Goal: Contribute content: Contribute content

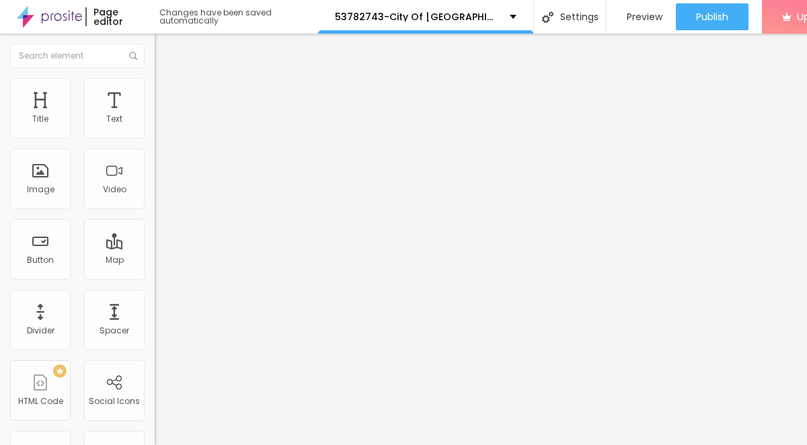
click at [155, 116] on span "Add image" at bounding box center [182, 109] width 55 height 11
click at [167, 93] on span "Style" at bounding box center [177, 86] width 20 height 11
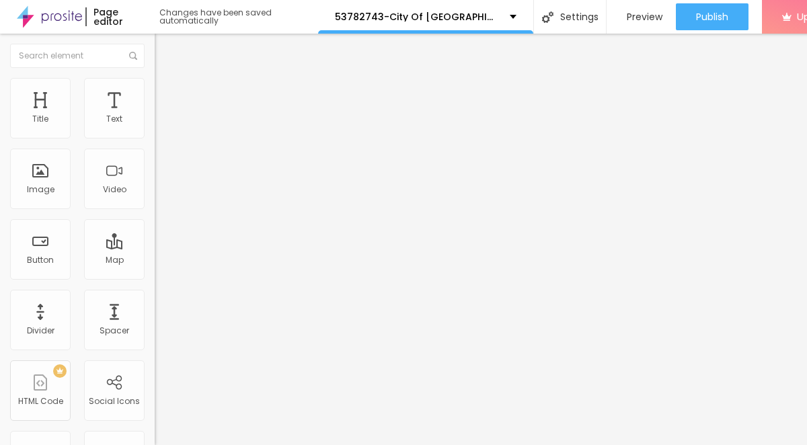
click at [167, 95] on span "Advanced" at bounding box center [189, 100] width 44 height 11
click at [167, 92] on span "Style" at bounding box center [177, 86] width 20 height 11
type input "95"
type input "55"
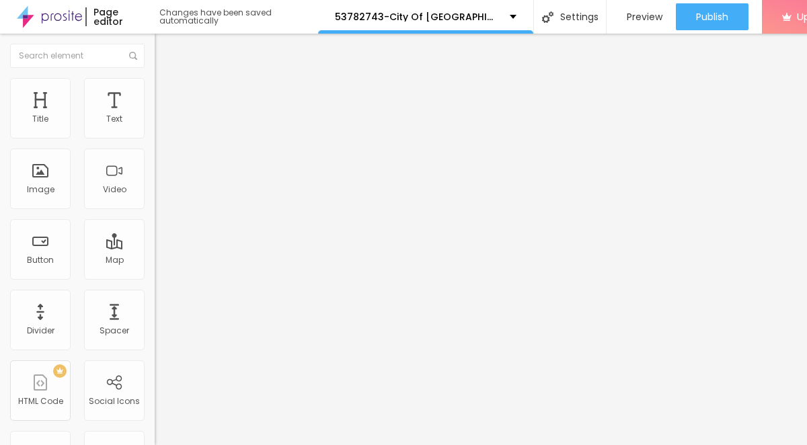
type input "55"
type input "50"
type input "40"
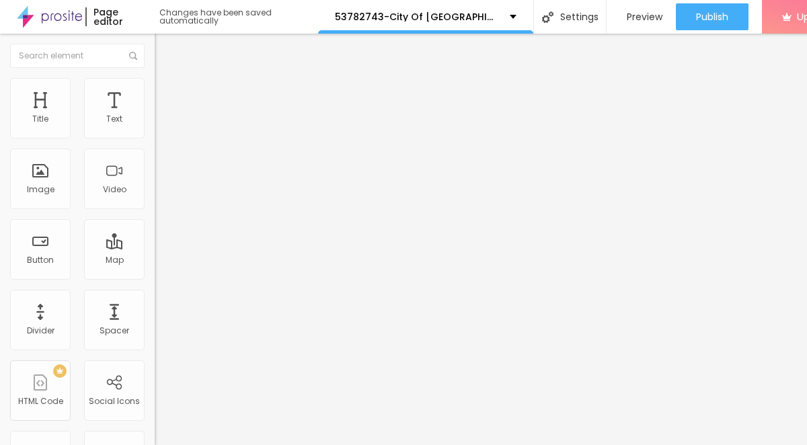
type input "10"
drag, startPoint x: 142, startPoint y: 145, endPoint x: -5, endPoint y: 143, distance: 146.7
type input "10"
click at [155, 138] on input "range" at bounding box center [198, 132] width 87 height 11
click at [155, 100] on li "Advanced" at bounding box center [232, 98] width 155 height 13
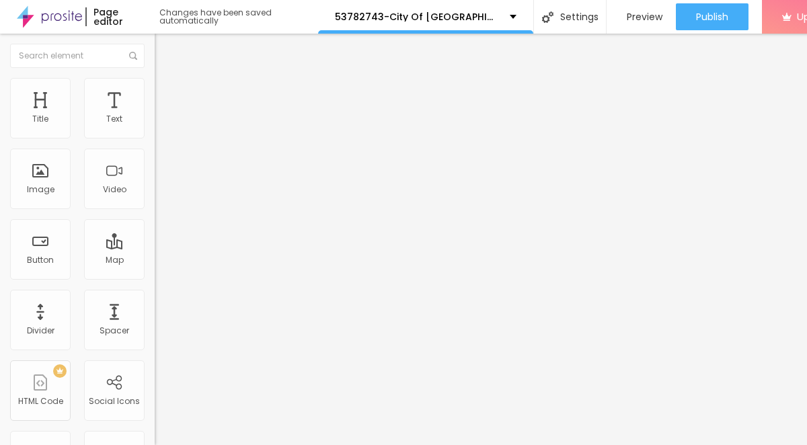
type input "12"
type input "11"
type input "7"
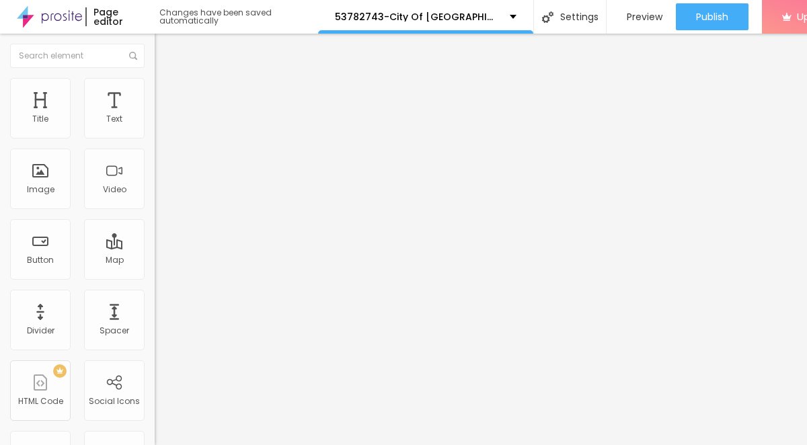
type input "7"
type input "1"
type input "0"
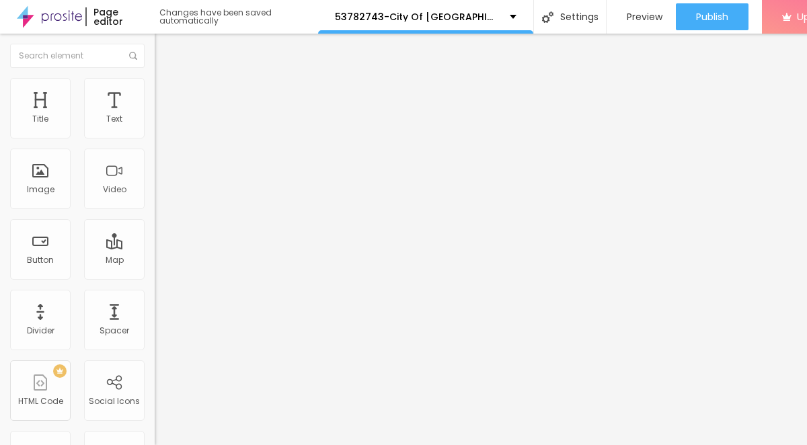
drag, startPoint x: 41, startPoint y: 134, endPoint x: 7, endPoint y: 134, distance: 33.6
type input "0"
click at [155, 261] on input "range" at bounding box center [198, 266] width 87 height 11
click at [167, 92] on span "Style" at bounding box center [177, 86] width 20 height 11
click at [155, 78] on li "Content" at bounding box center [232, 71] width 155 height 13
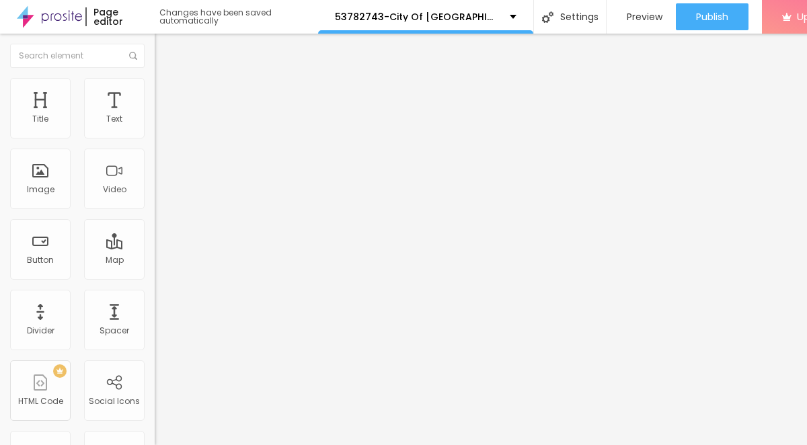
click at [167, 92] on span "Style" at bounding box center [177, 86] width 20 height 11
type input "25"
type input "30"
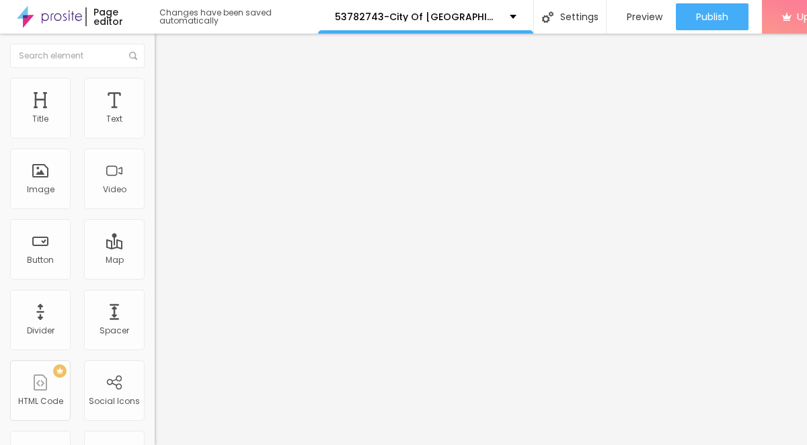
type input "35"
type input "30"
type input "25"
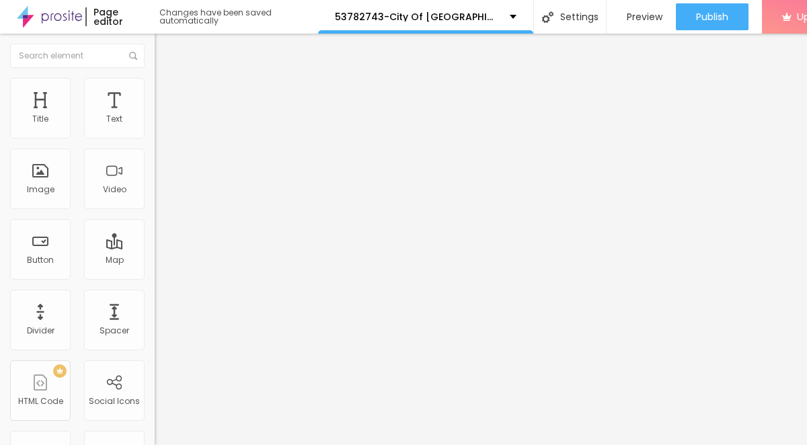
type input "25"
type input "15"
type input "10"
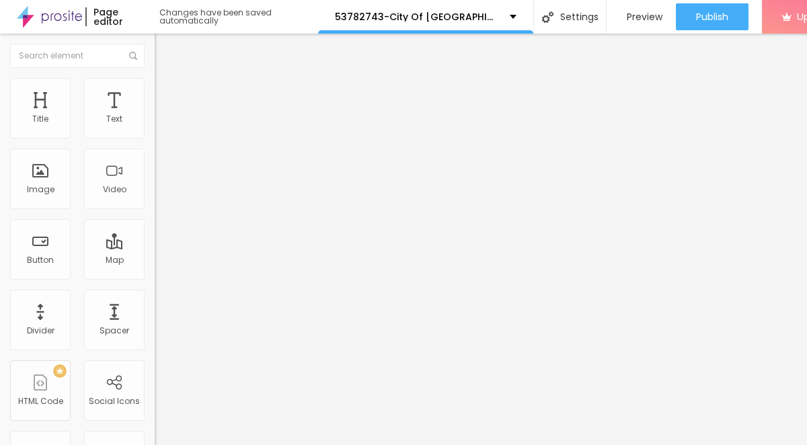
drag, startPoint x: 13, startPoint y: 147, endPoint x: -34, endPoint y: 147, distance: 47.1
click at [155, 138] on input "range" at bounding box center [198, 132] width 87 height 11
click at [160, 125] on icon "button" at bounding box center [164, 121] width 8 height 8
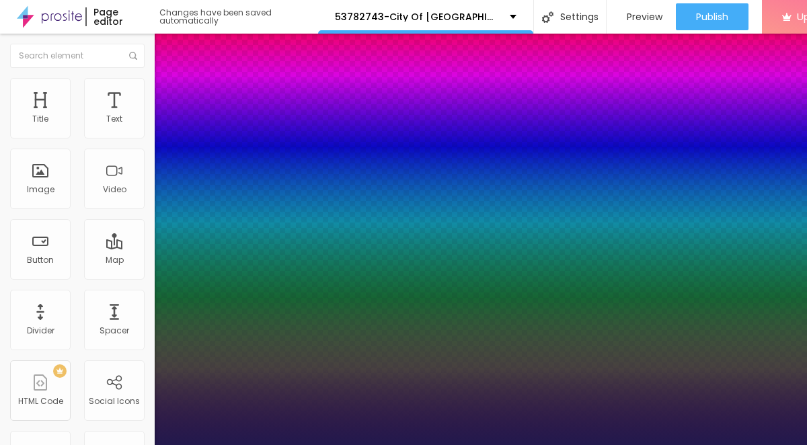
type input "1"
type input "34"
type input "1"
type input "35"
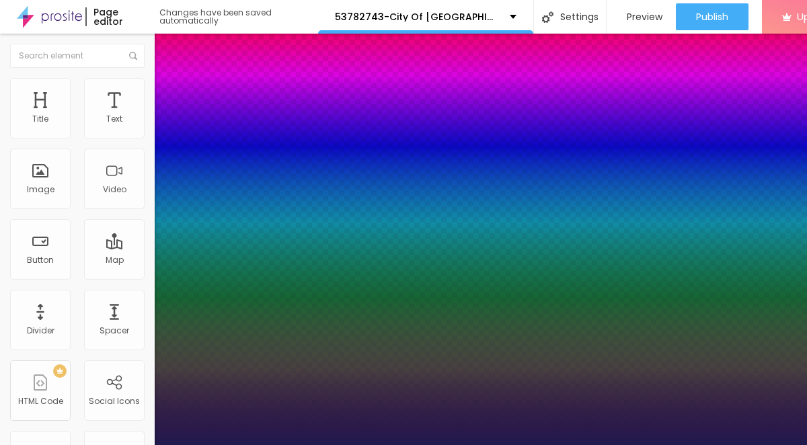
type input "35"
type input "1"
type input "36"
type input "1"
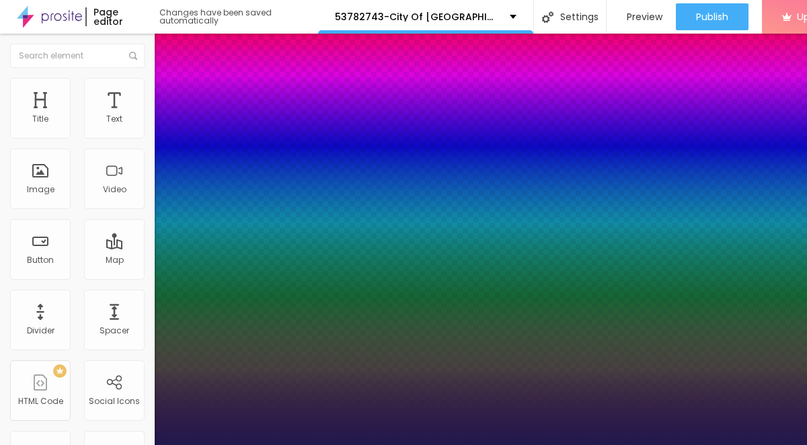
type input "37"
type input "1"
type input "38"
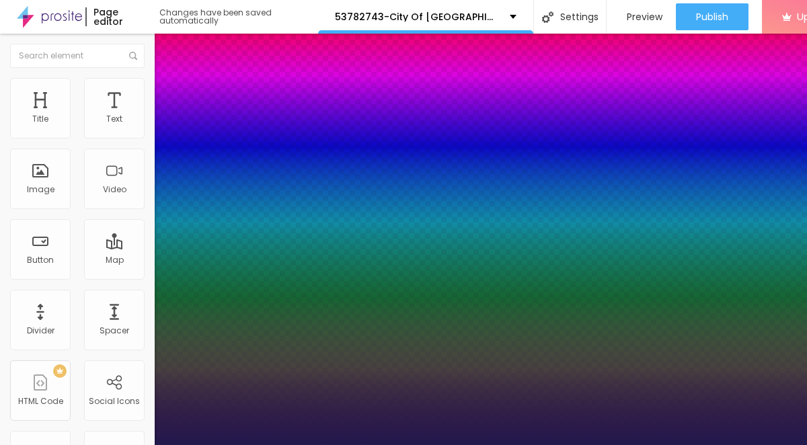
type input "1"
type input "37"
type input "1"
type input "34"
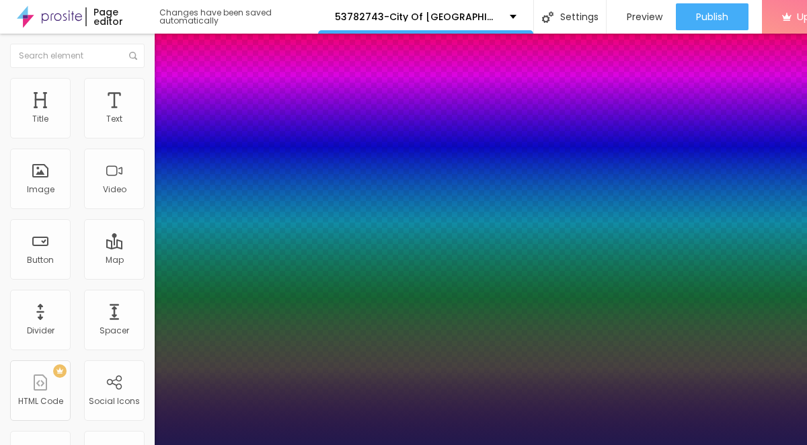
type input "34"
type input "1"
type input "33"
type input "1"
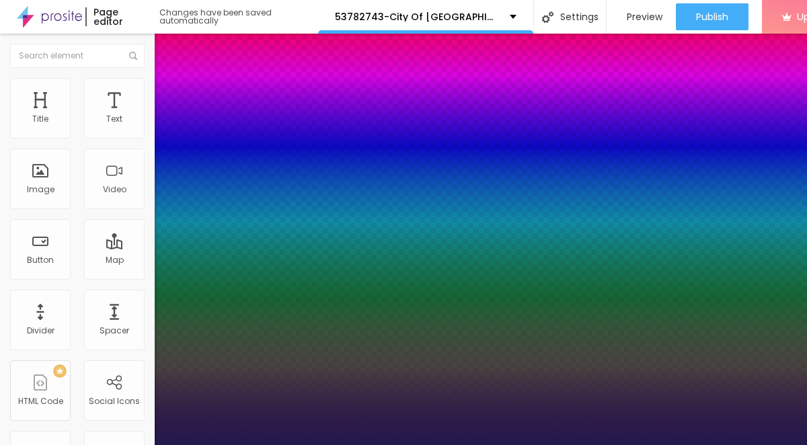
type input "32"
type input "1"
type input "28"
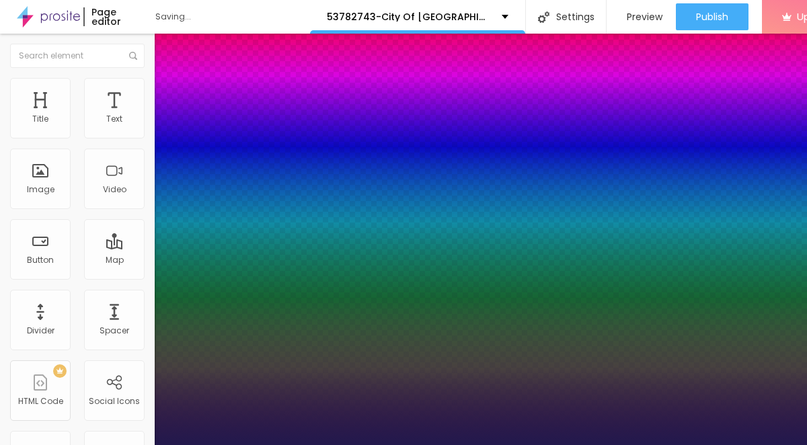
type input "1"
type input "25"
type input "1"
type input "24"
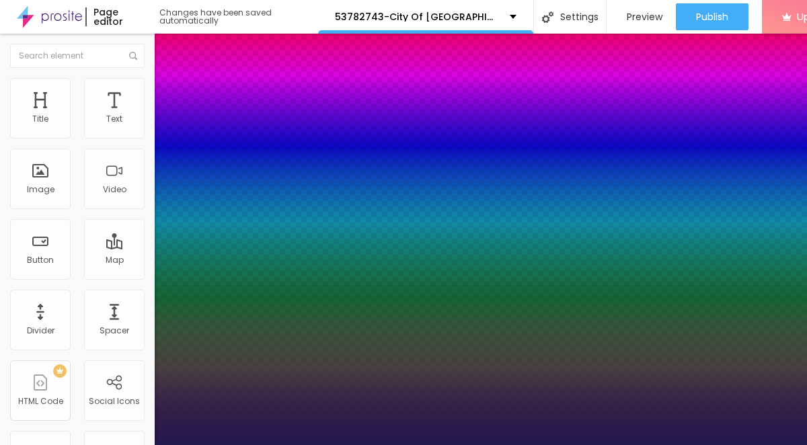
type input "24"
type input "1"
type input "25"
type input "1"
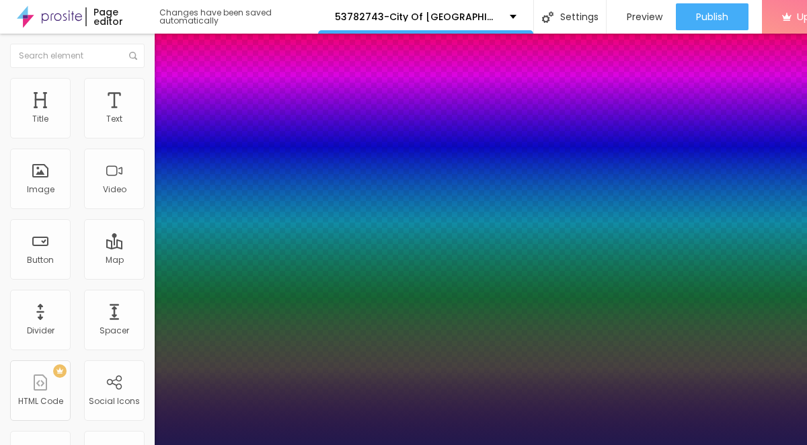
drag, startPoint x: 180, startPoint y: 229, endPoint x: 191, endPoint y: 233, distance: 11.9
type input "25"
type input "1"
click at [429, 445] on div at bounding box center [403, 445] width 807 height 0
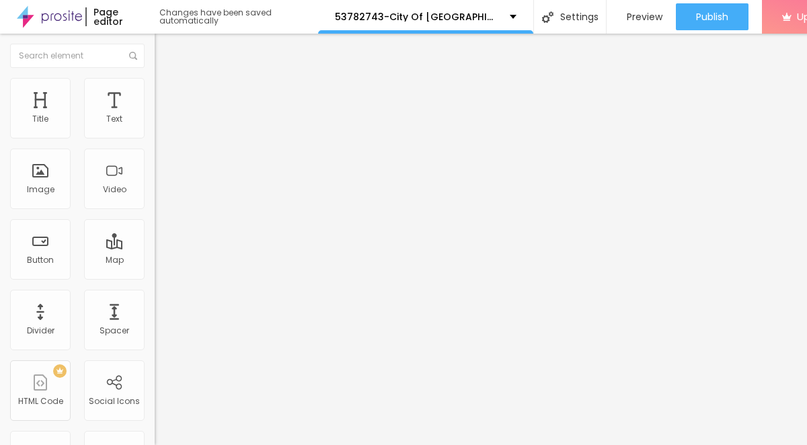
drag, startPoint x: 76, startPoint y: 153, endPoint x: 18, endPoint y: 147, distance: 58.2
click at [155, 126] on input "Click me" at bounding box center [235, 119] width 161 height 13
paste input "→ VIEW DOCUMENT HERE"
type input "→ VIEW DOCUMENT HERE"
click at [167, 91] on span "Style" at bounding box center [177, 86] width 20 height 11
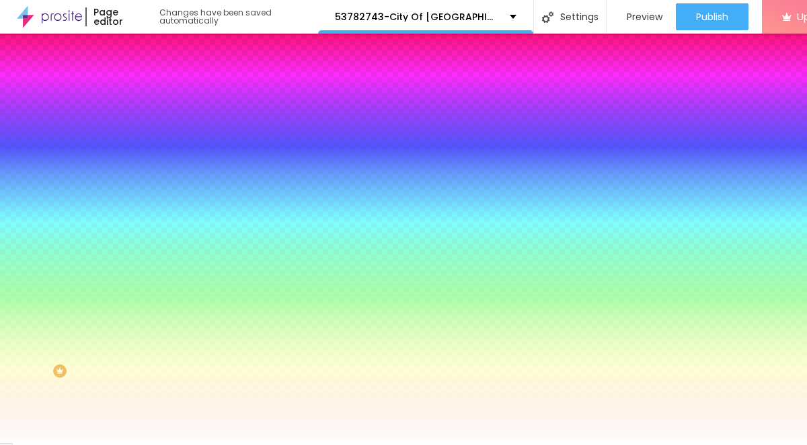
click at [160, 170] on icon "button" at bounding box center [164, 171] width 8 height 8
type input "17"
type input "18"
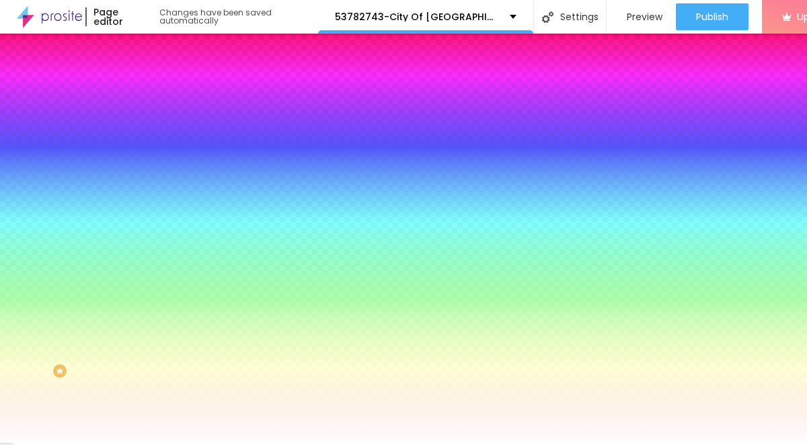
type input "19"
type input "20"
type input "21"
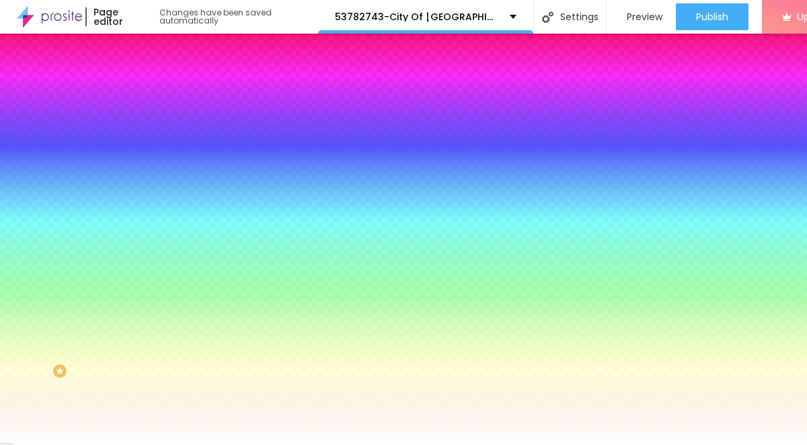
type input "21"
type input "22"
drag, startPoint x: 203, startPoint y: 258, endPoint x: 227, endPoint y: 262, distance: 24.5
type input "22"
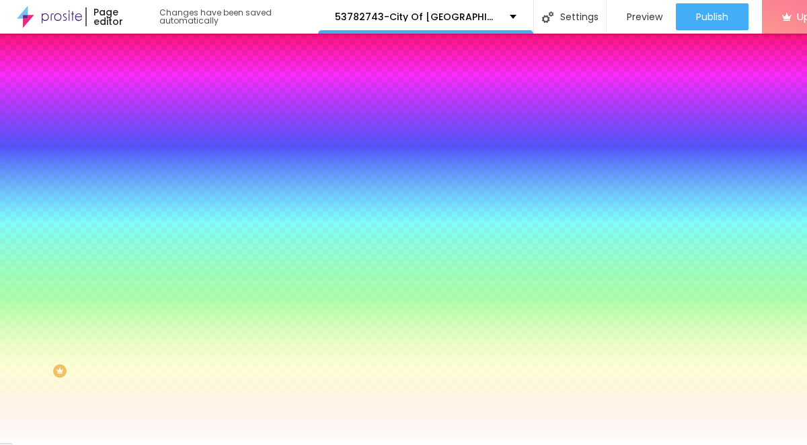
click at [30, 445] on div at bounding box center [403, 445] width 807 height 0
click at [167, 79] on span "Content" at bounding box center [183, 73] width 33 height 11
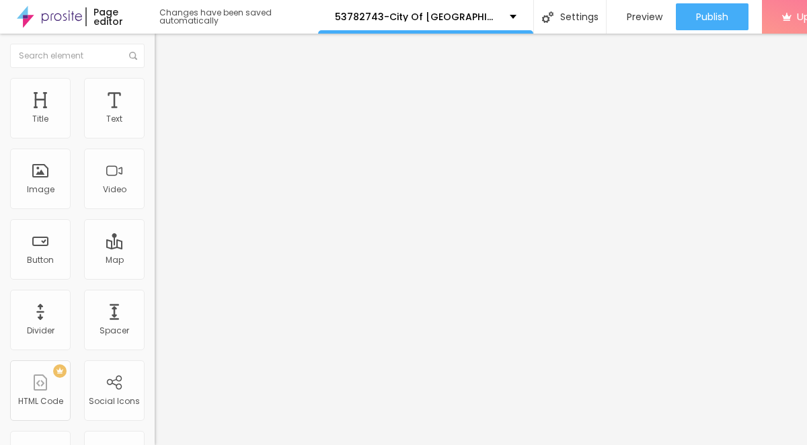
drag, startPoint x: 46, startPoint y: 278, endPoint x: 22, endPoint y: 273, distance: 24.7
click at [155, 273] on input "https://" at bounding box center [235, 270] width 161 height 13
paste input "[DOMAIN_NAME][URL]"
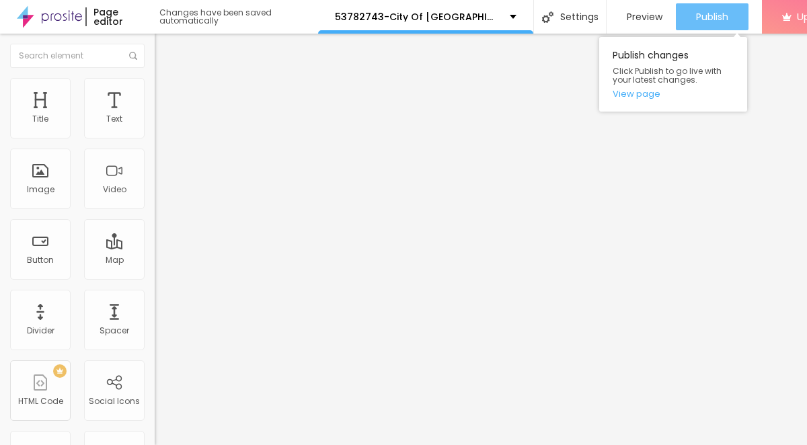
type input "[URL][DOMAIN_NAME]"
click at [719, 22] on span "Publish" at bounding box center [712, 16] width 32 height 11
